Goal: Task Accomplishment & Management: Manage account settings

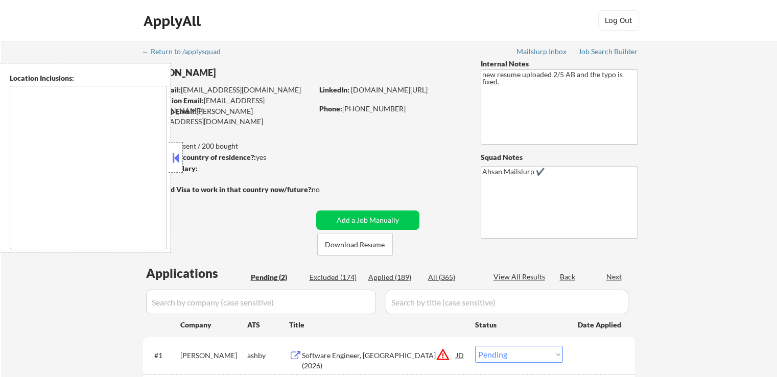
select select ""pending""
type textarea "[US_STATE], [GEOGRAPHIC_DATA] [GEOGRAPHIC_DATA], [GEOGRAPHIC_DATA] [GEOGRAPHIC_…"
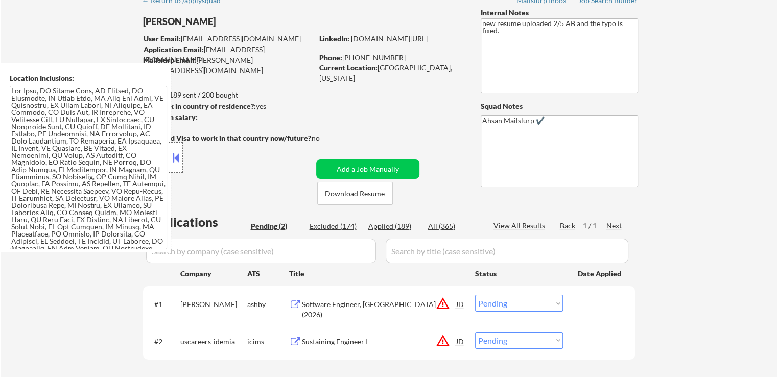
scroll to position [153, 0]
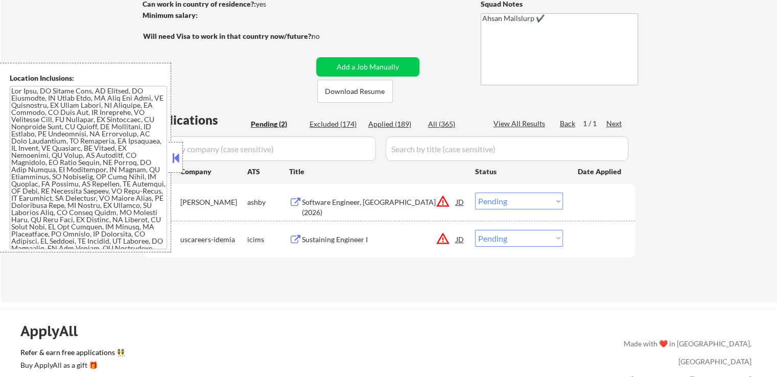
click at [178, 159] on button at bounding box center [175, 157] width 11 height 15
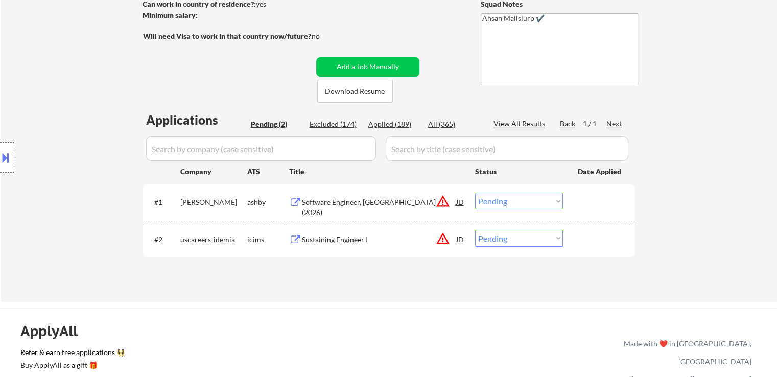
click at [738, 178] on div "← Return to /applysquad Mailslurp Inbox Job Search Builder [PERSON_NAME] User E…" at bounding box center [389, 95] width 776 height 414
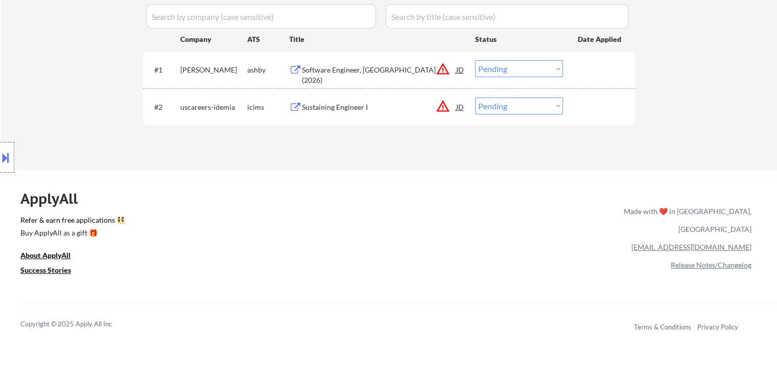
scroll to position [307, 0]
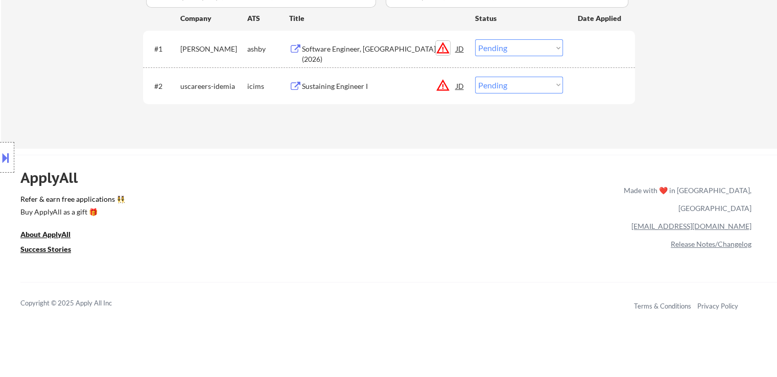
click at [442, 53] on button "warning_amber" at bounding box center [443, 48] width 14 height 14
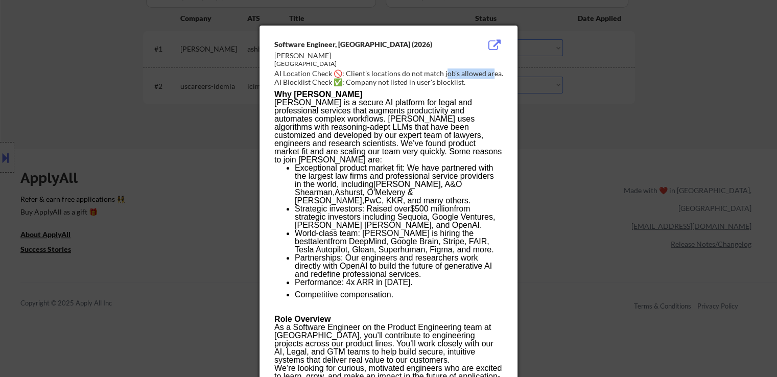
click at [417, 74] on div "AI Location Check 🚫: Client's locations do not match job's allowed area." at bounding box center [390, 73] width 233 height 10
click at [6, 139] on div at bounding box center [388, 188] width 777 height 377
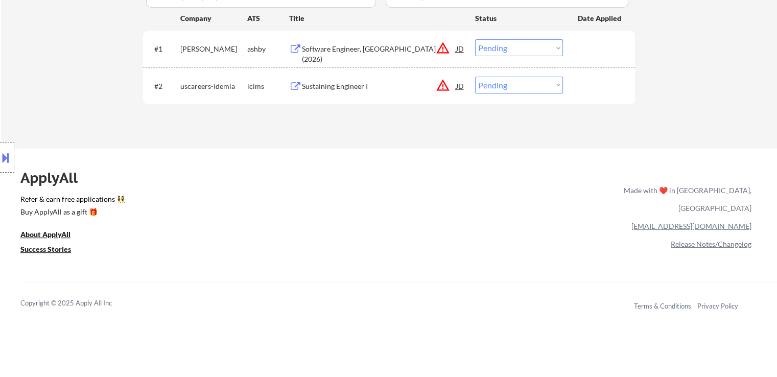
click at [6, 166] on button at bounding box center [5, 157] width 11 height 17
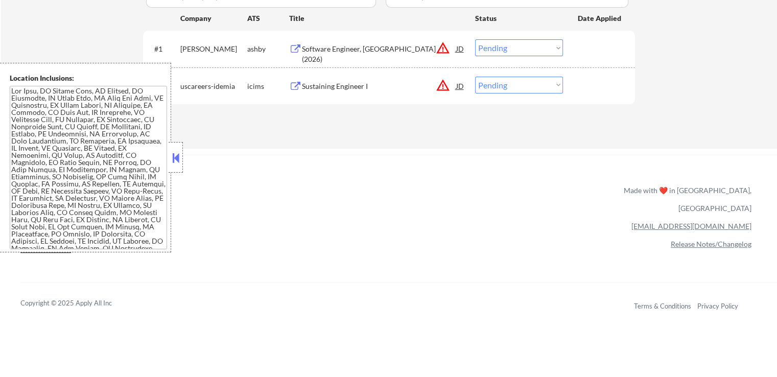
drag, startPoint x: 174, startPoint y: 160, endPoint x: 409, endPoint y: 181, distance: 236.5
click at [174, 159] on button at bounding box center [175, 157] width 11 height 15
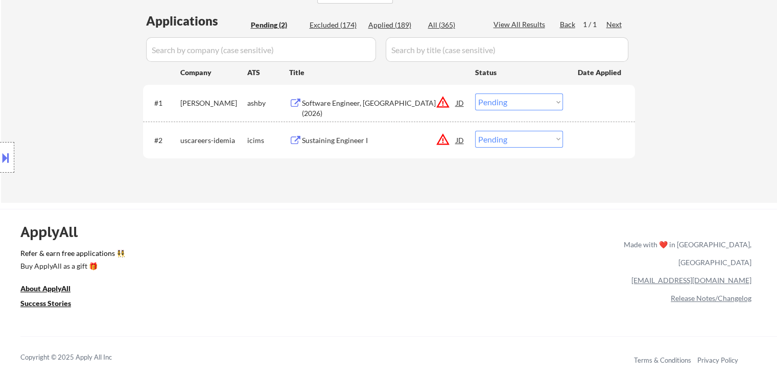
scroll to position [204, 0]
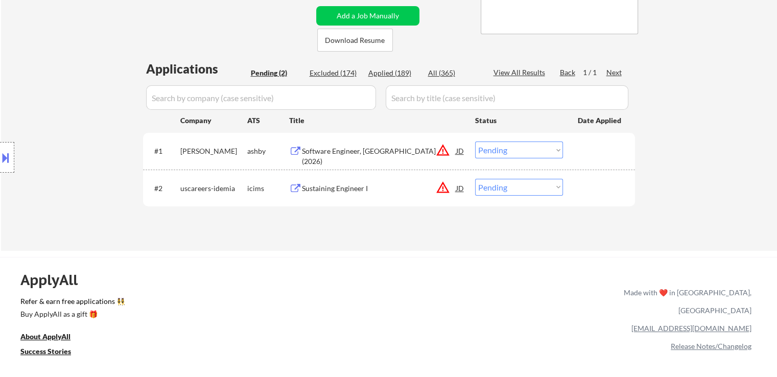
click at [351, 211] on div "Applications Pending (2) Excluded (174) Applied (189) All (365) View All Result…" at bounding box center [389, 145] width 492 height 171
click at [10, 172] on div at bounding box center [7, 157] width 14 height 31
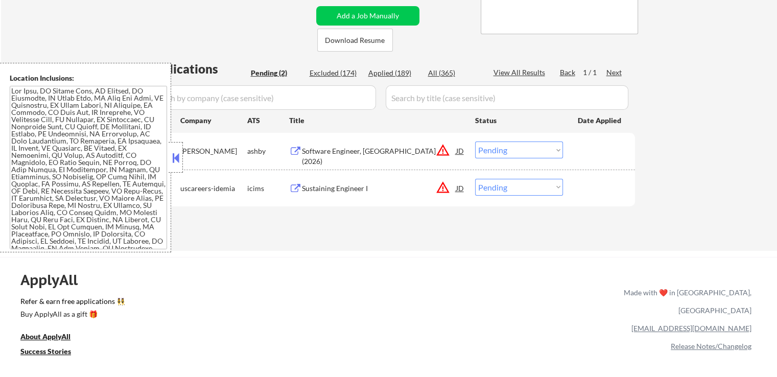
click at [65, 174] on textarea at bounding box center [88, 168] width 157 height 164
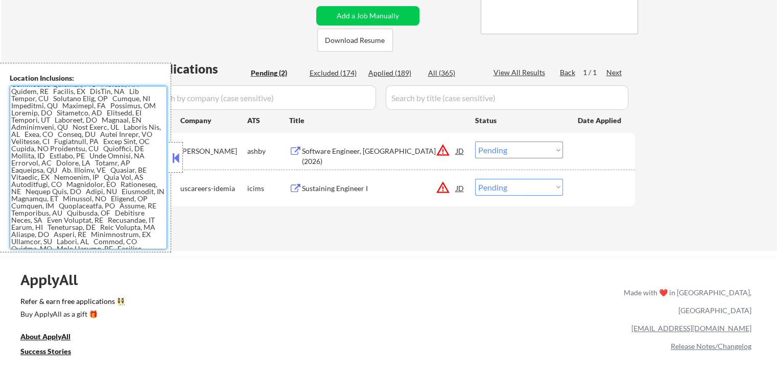
scroll to position [460, 0]
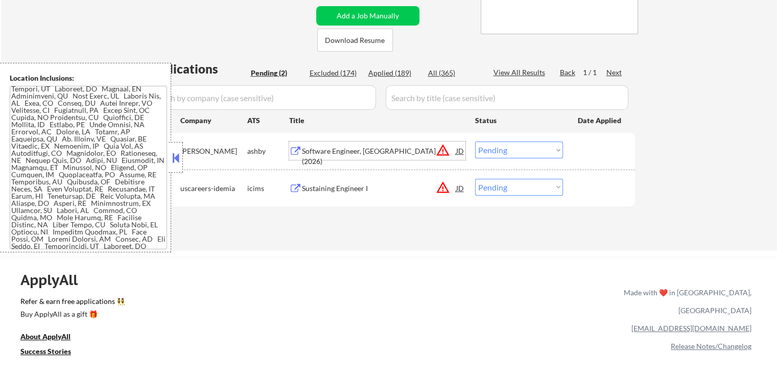
click at [392, 148] on div "Software Engineer, [GEOGRAPHIC_DATA] (2026)" at bounding box center [379, 156] width 154 height 20
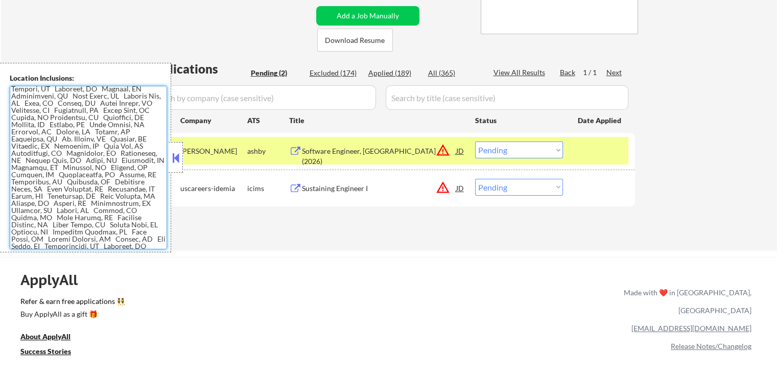
click at [71, 159] on textarea at bounding box center [88, 168] width 157 height 164
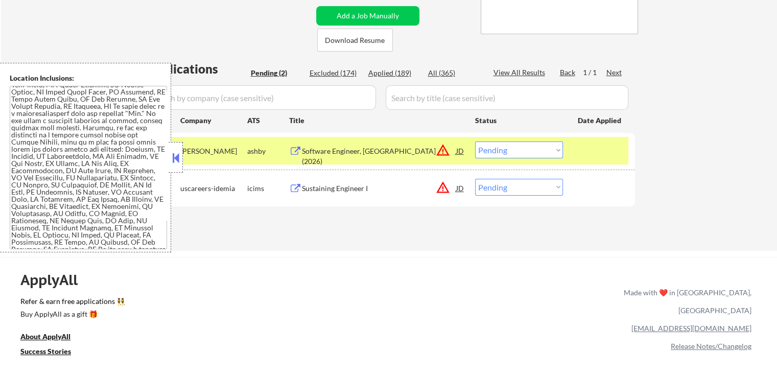
scroll to position [1230, 0]
click at [178, 168] on div at bounding box center [176, 157] width 14 height 31
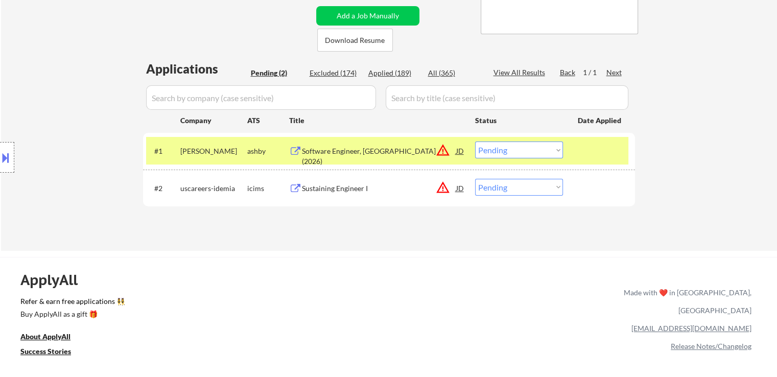
scroll to position [51, 0]
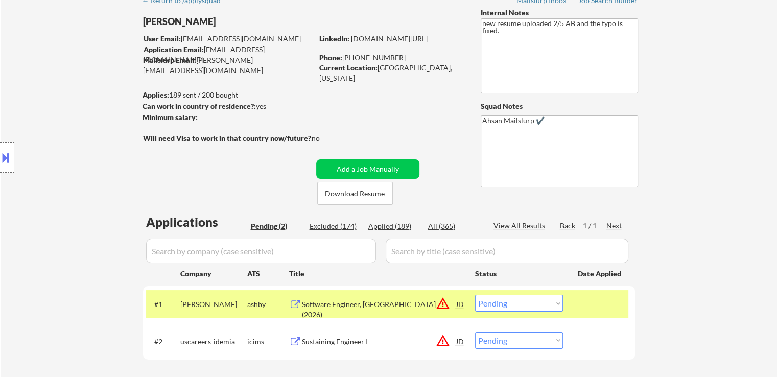
click at [208, 110] on div "Can work in country of residence?: yes" at bounding box center [226, 106] width 167 height 10
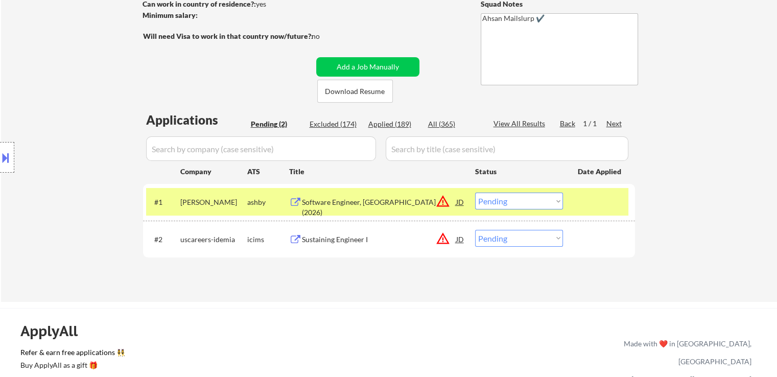
click at [334, 206] on div "Software Engineer, [GEOGRAPHIC_DATA] (2026)" at bounding box center [379, 207] width 154 height 20
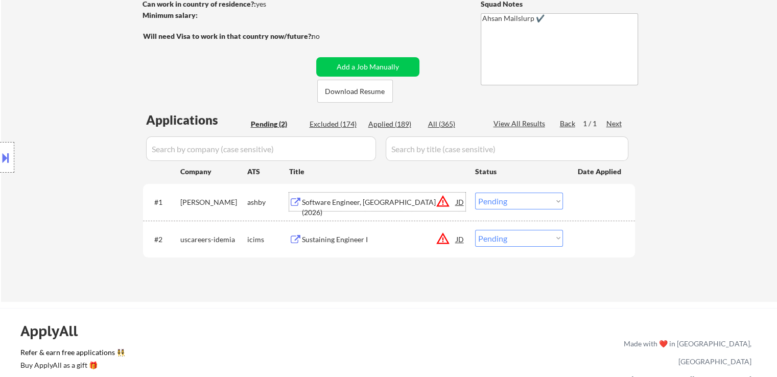
drag, startPoint x: 347, startPoint y: 272, endPoint x: 391, endPoint y: 25, distance: 251.8
click at [350, 264] on div "Applications Pending (2) Excluded (174) Applied (189) All (365) View All Result…" at bounding box center [389, 196] width 492 height 171
